Goal: Obtain resource: Download file/media

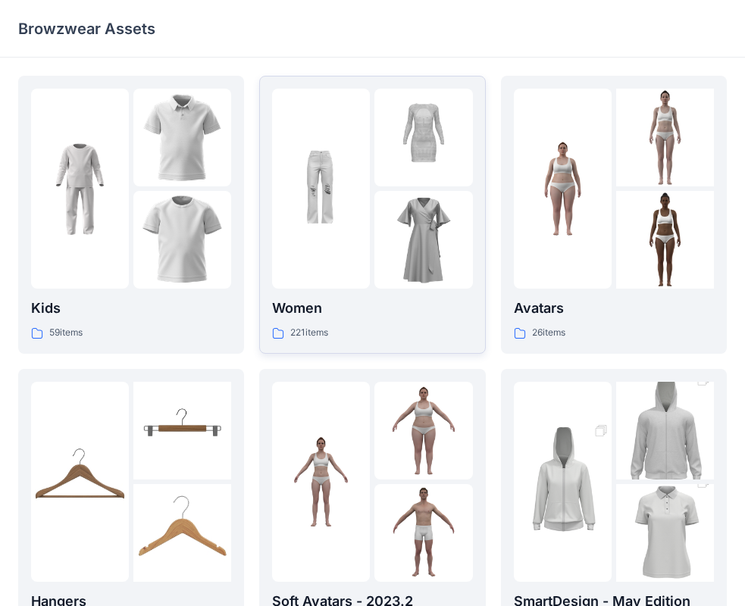
click at [324, 229] on img at bounding box center [321, 189] width 98 height 98
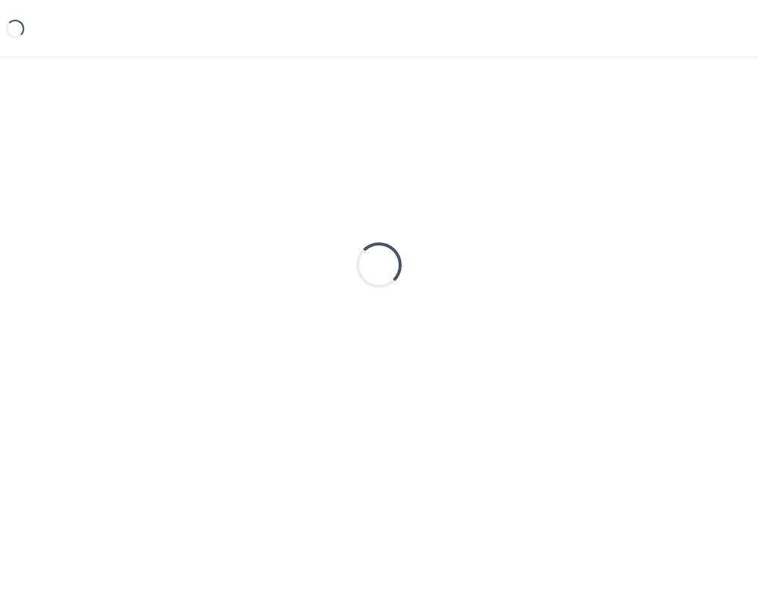
click at [324, 229] on div "Loading..." at bounding box center [378, 265] width 721 height 379
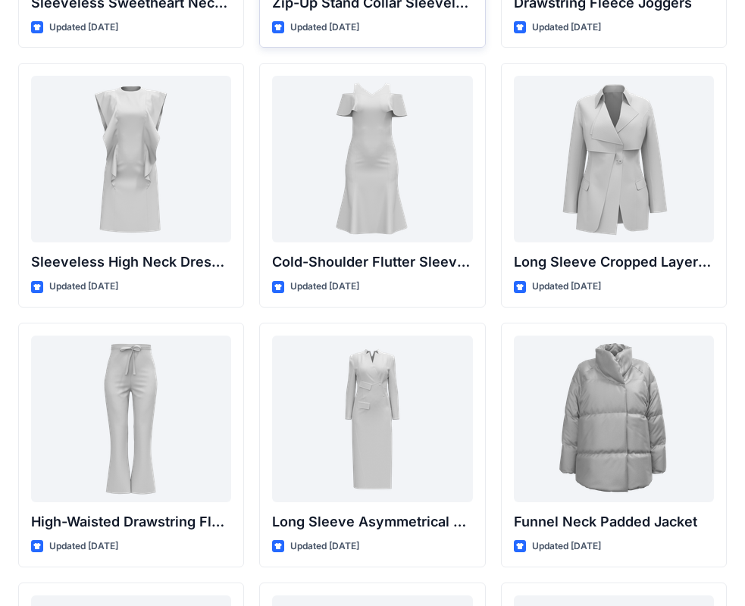
scroll to position [5476, 0]
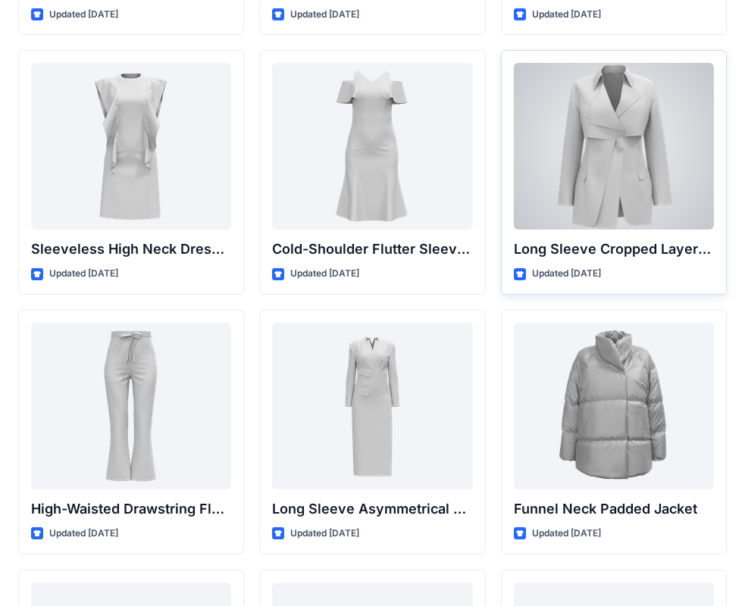
click at [632, 178] on div at bounding box center [614, 146] width 200 height 167
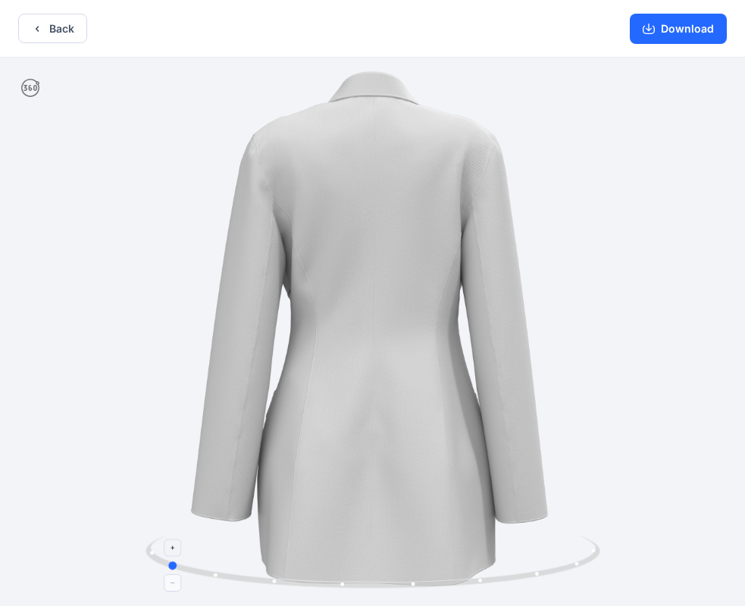
drag, startPoint x: 374, startPoint y: 581, endPoint x: 167, endPoint y: 571, distance: 207.1
click at [167, 571] on icon at bounding box center [374, 564] width 458 height 57
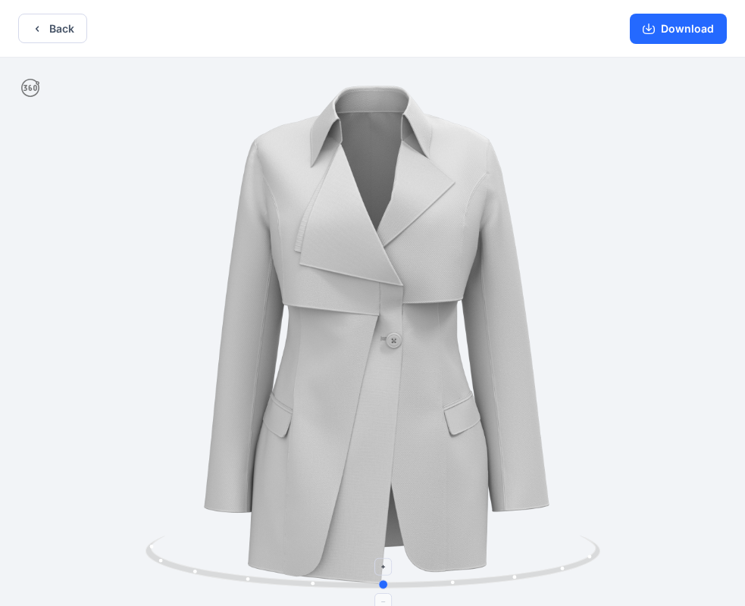
drag, startPoint x: 165, startPoint y: 565, endPoint x: 383, endPoint y: 593, distance: 220.0
click at [383, 592] on icon at bounding box center [374, 564] width 458 height 57
click at [683, 33] on button "Download" at bounding box center [678, 29] width 97 height 30
click at [661, 27] on button "Download" at bounding box center [678, 29] width 97 height 30
